Goal: Navigation & Orientation: Go to known website

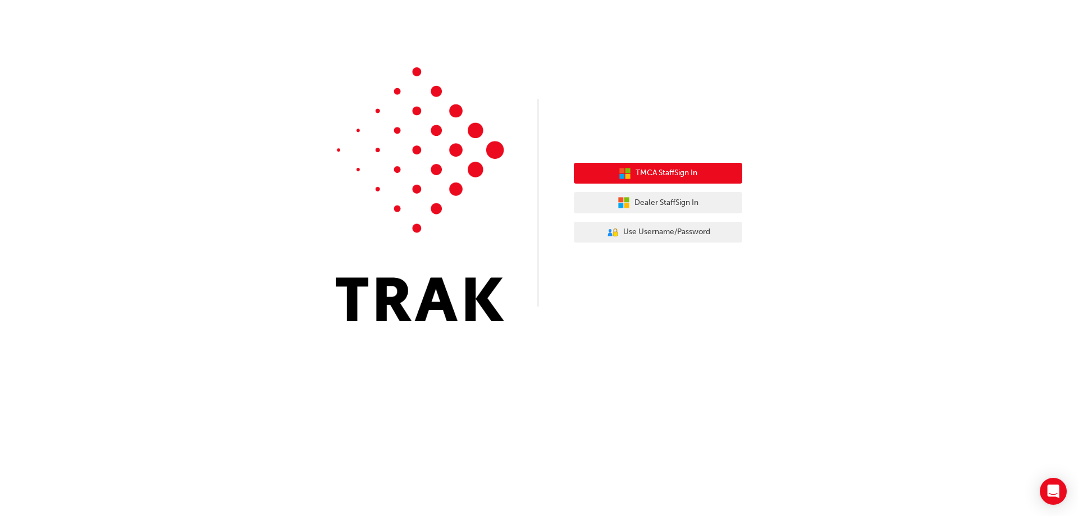
click at [658, 175] on span "TMCA Staff Sign In" at bounding box center [667, 173] width 62 height 13
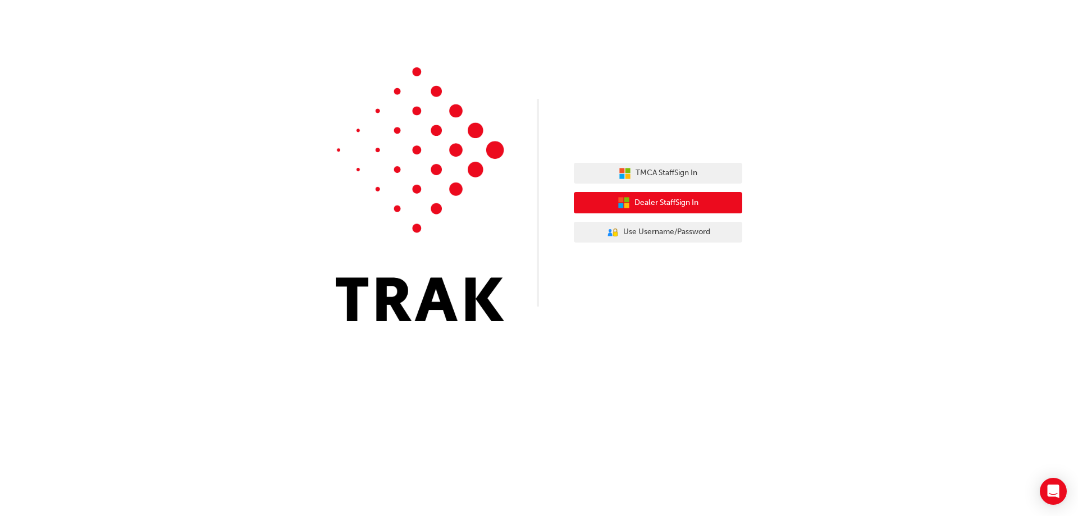
click at [638, 207] on span "Dealer Staff Sign In" at bounding box center [666, 203] width 64 height 13
